Goal: Entertainment & Leisure: Consume media (video, audio)

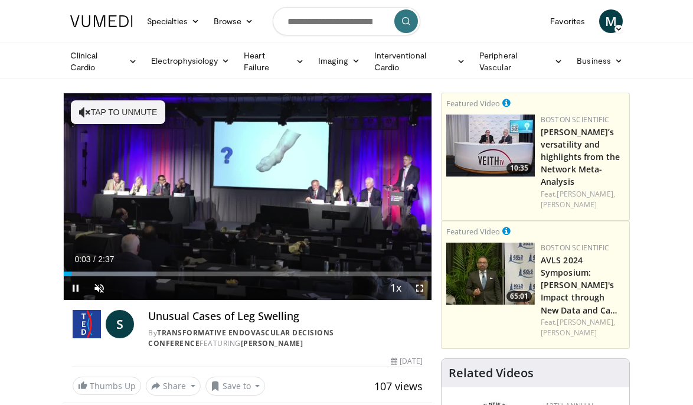
click at [422, 284] on span "Video Player" at bounding box center [420, 288] width 24 height 24
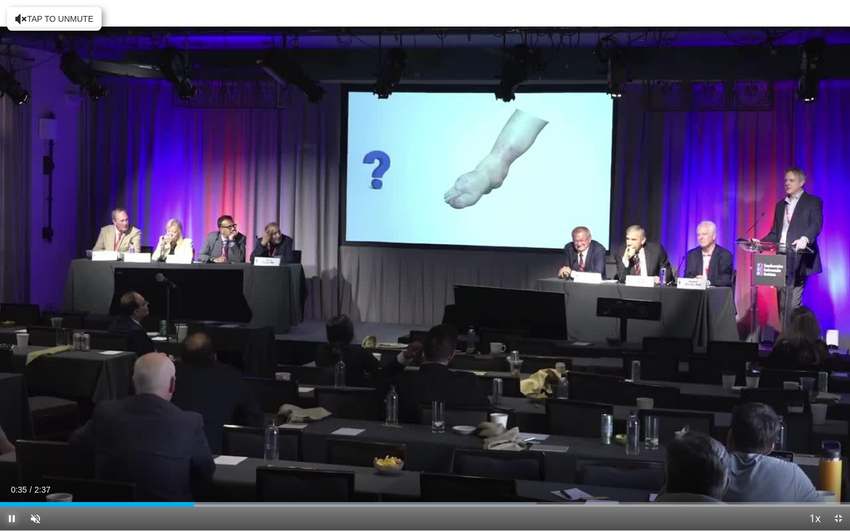
click at [10, 404] on span "Video Player" at bounding box center [12, 519] width 24 height 24
click at [11, 404] on span "Video Player" at bounding box center [12, 519] width 24 height 24
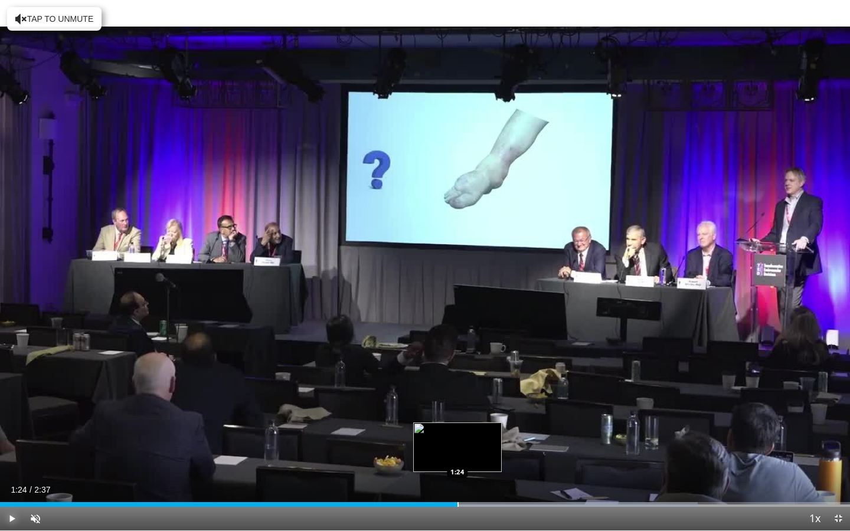
drag, startPoint x: 364, startPoint y: 502, endPoint x: 458, endPoint y: 504, distance: 93.3
click at [458, 404] on div "Progress Bar" at bounding box center [458, 504] width 1 height 5
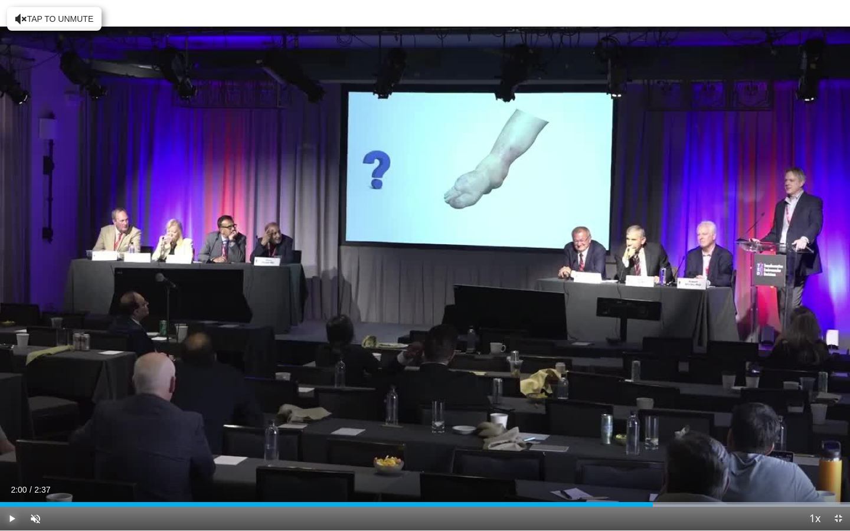
drag, startPoint x: 493, startPoint y: 504, endPoint x: 648, endPoint y: 491, distance: 155.8
click at [648, 404] on div "Current Time 2:00 / Duration 2:37 Play Skip Backward Skip Forward Unmute 0% Loa…" at bounding box center [425, 519] width 850 height 24
click at [693, 404] on span "Video Player" at bounding box center [839, 519] width 24 height 24
